Goal: Find specific page/section: Find specific page/section

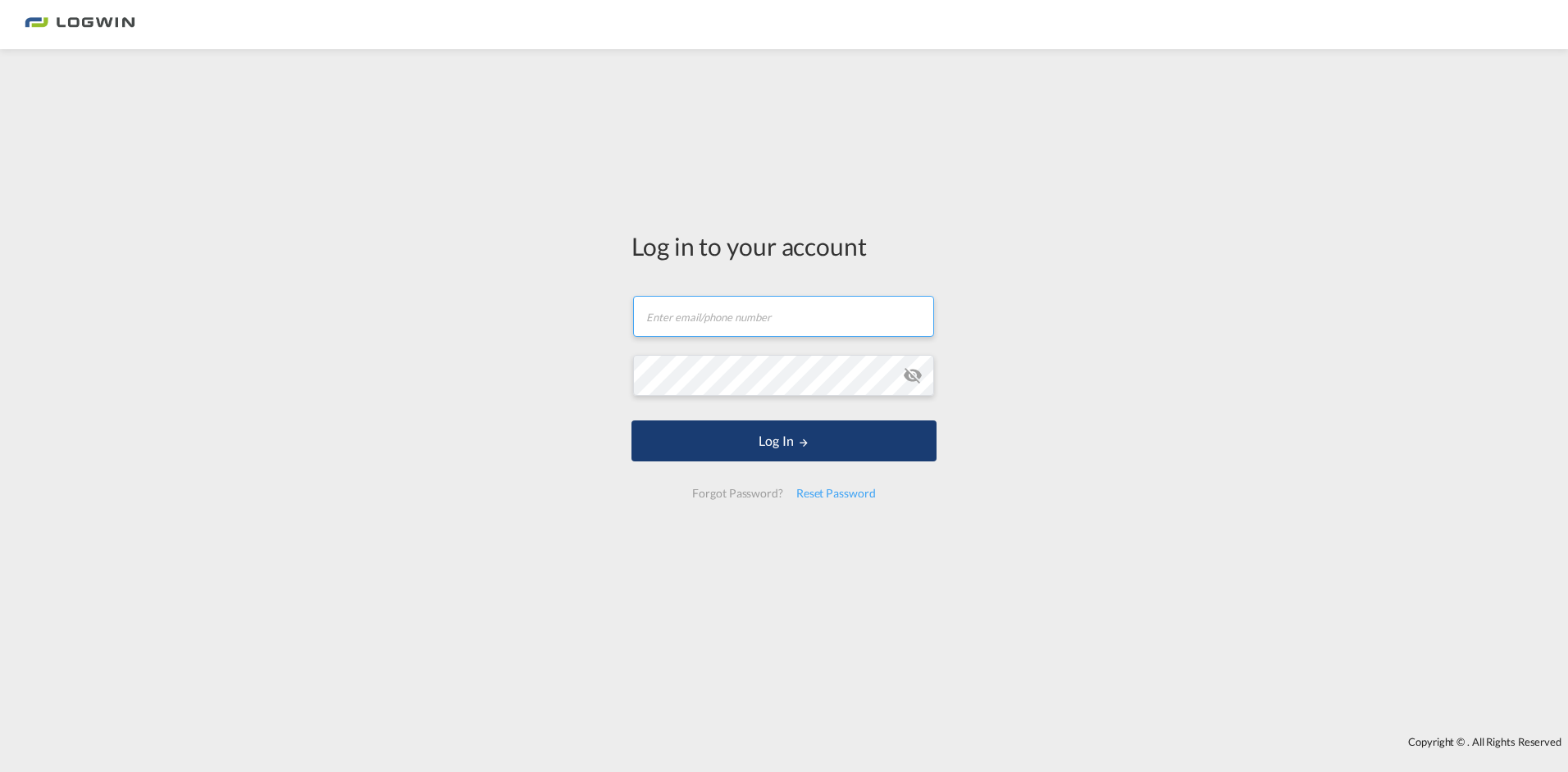
type input "[PERSON_NAME][EMAIL_ADDRESS][PERSON_NAME][DOMAIN_NAME]"
click at [843, 438] on button "Log In" at bounding box center [784, 441] width 306 height 41
